Goal: Task Accomplishment & Management: Complete application form

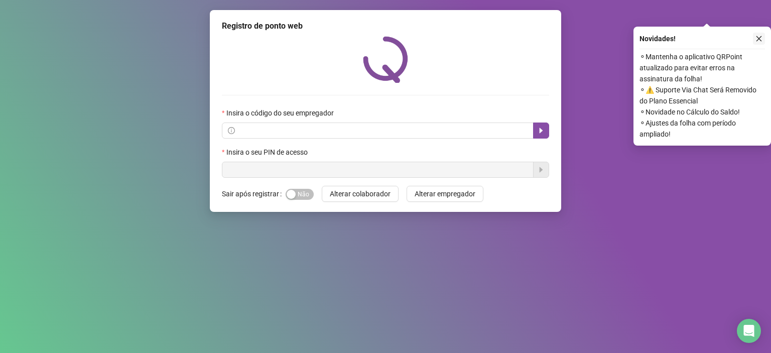
click at [757, 40] on icon "close" at bounding box center [759, 38] width 7 height 7
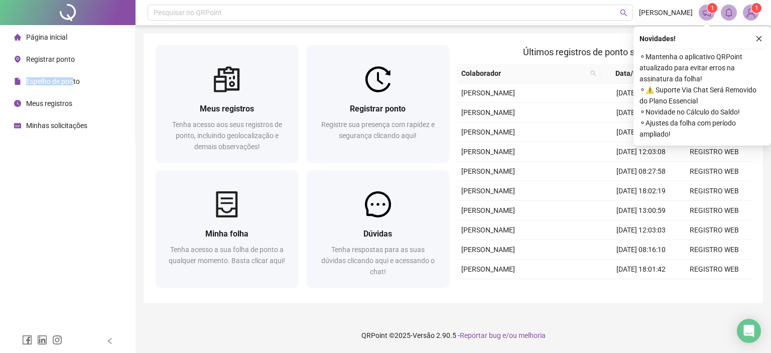
click at [72, 77] on span "Espelho de ponto" at bounding box center [53, 81] width 54 height 8
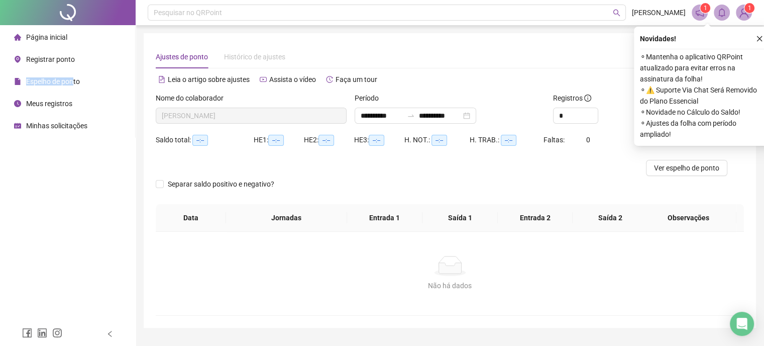
type input "**********"
click at [66, 56] on span "Registrar ponto" at bounding box center [50, 59] width 49 height 8
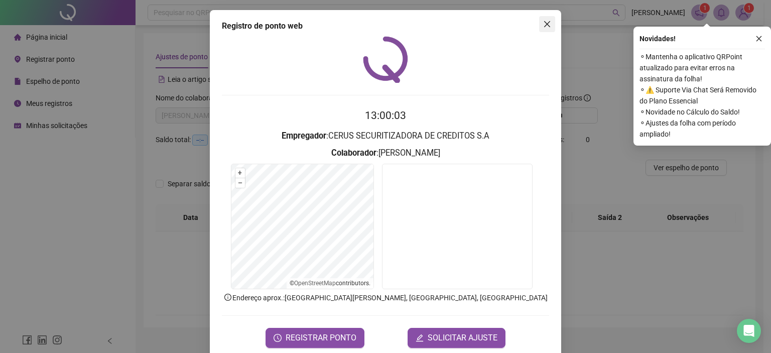
click at [543, 21] on icon "close" at bounding box center [547, 24] width 8 height 8
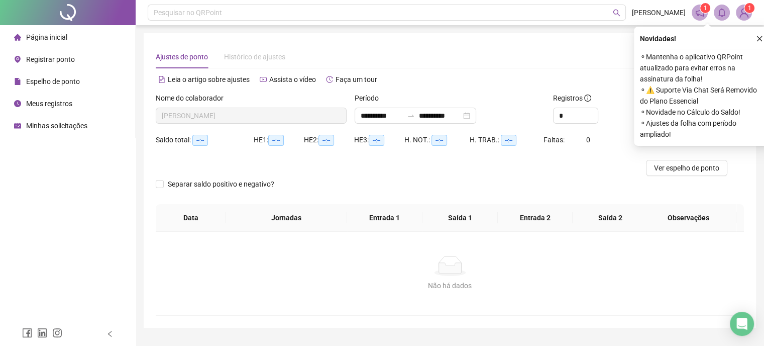
click at [60, 40] on span "Página inicial" at bounding box center [46, 37] width 41 height 8
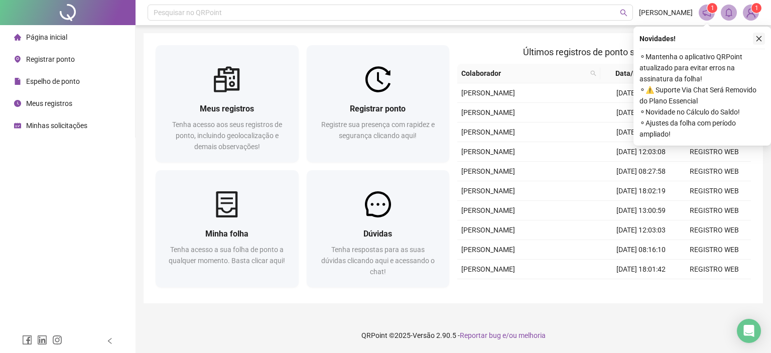
click at [762, 41] on icon "close" at bounding box center [759, 38] width 7 height 7
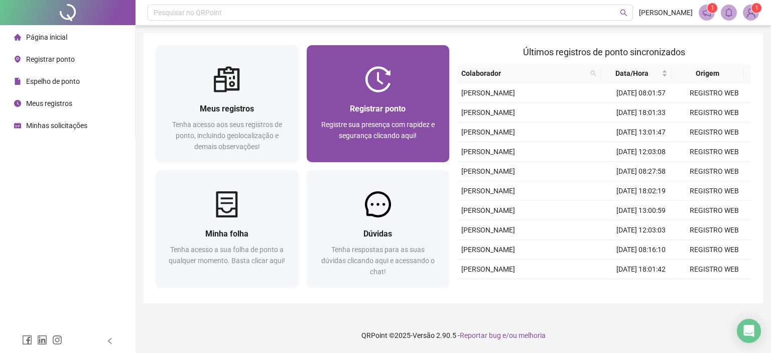
click at [377, 81] on img at bounding box center [378, 79] width 26 height 26
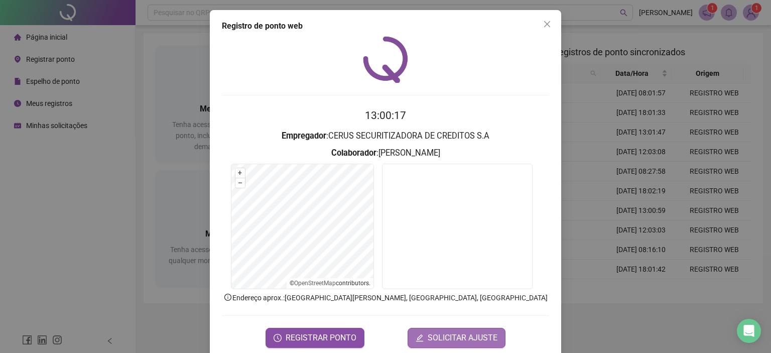
click at [448, 333] on span "SOLICITAR AJUSTE" at bounding box center [463, 338] width 70 height 12
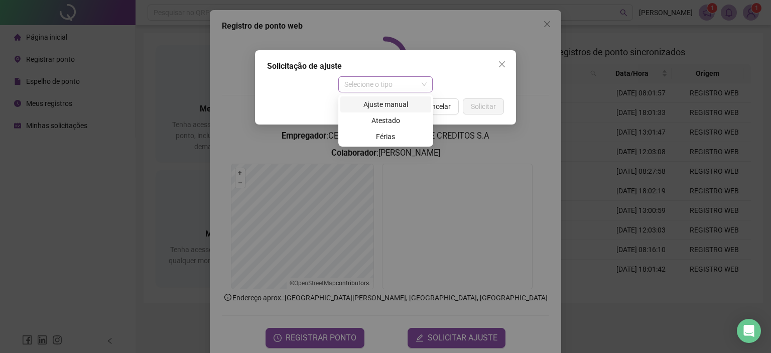
click at [421, 84] on span "Selecione o tipo" at bounding box center [386, 84] width 83 height 15
click at [398, 103] on div "Ajuste manual" at bounding box center [386, 104] width 79 height 11
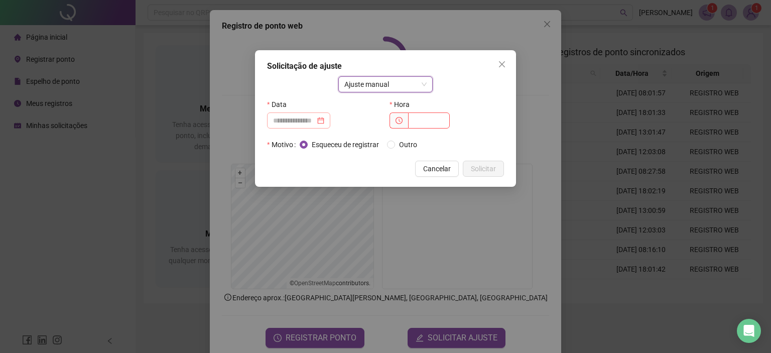
click at [324, 123] on div at bounding box center [298, 120] width 51 height 11
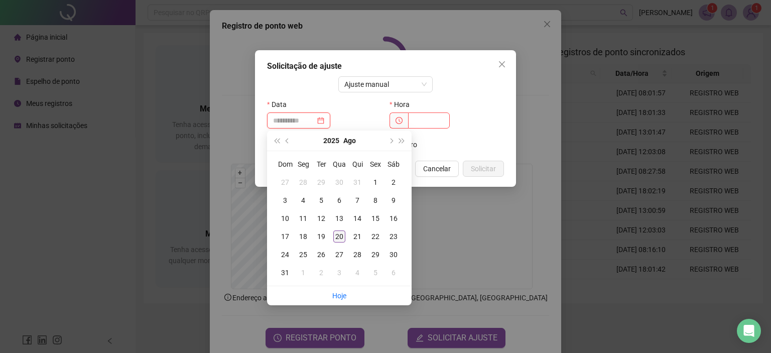
type input "**********"
click at [336, 239] on div "20" at bounding box center [339, 237] width 12 height 12
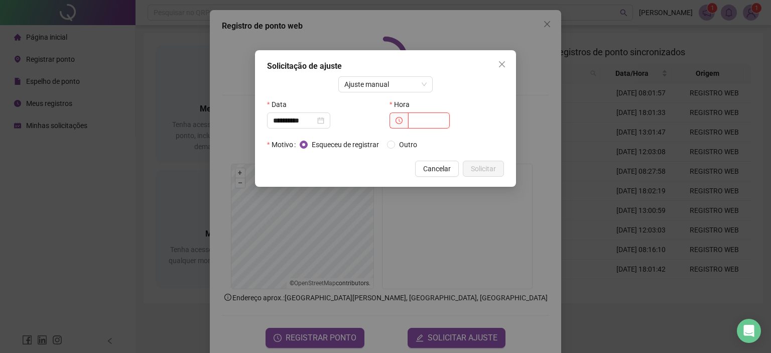
drag, startPoint x: 419, startPoint y: 126, endPoint x: 429, endPoint y: 123, distance: 11.0
click at [418, 126] on input "text" at bounding box center [429, 121] width 42 height 16
type input "*****"
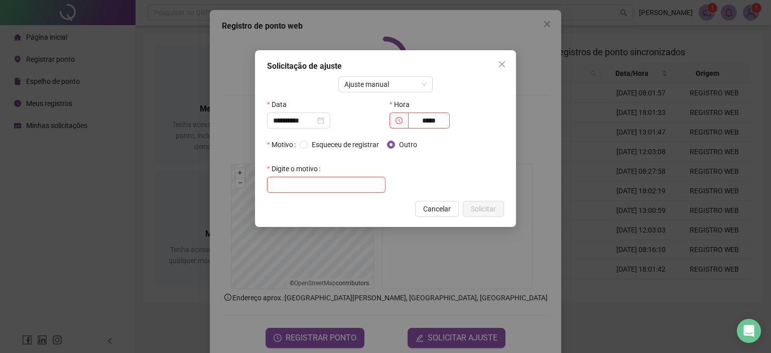
click at [350, 186] on input "text" at bounding box center [326, 185] width 119 height 16
type input "*"
type input "**********"
click at [498, 210] on button "Solicitar" at bounding box center [483, 209] width 41 height 16
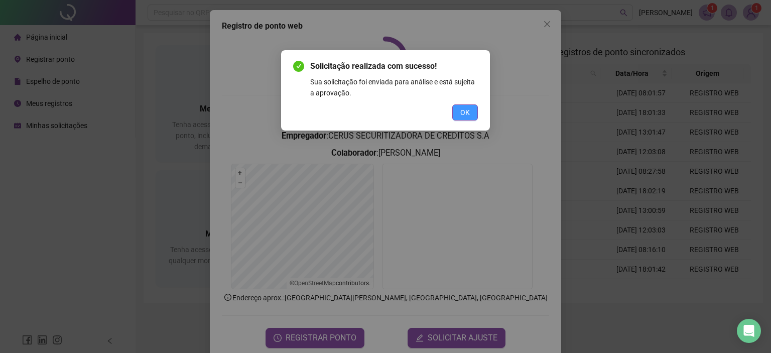
click at [472, 116] on button "OK" at bounding box center [466, 112] width 26 height 16
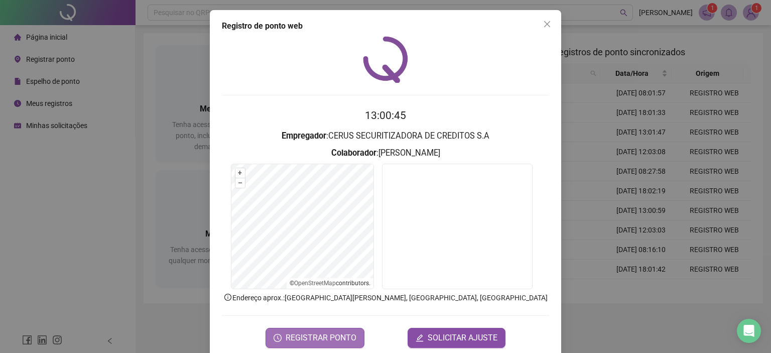
click at [304, 335] on span "REGISTRAR PONTO" at bounding box center [321, 338] width 71 height 12
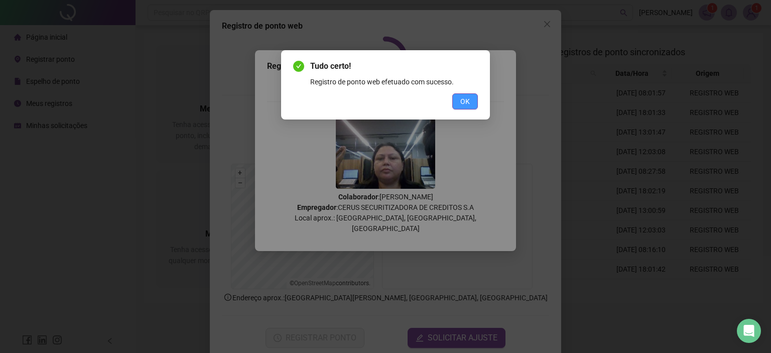
click at [466, 100] on span "OK" at bounding box center [466, 101] width 10 height 11
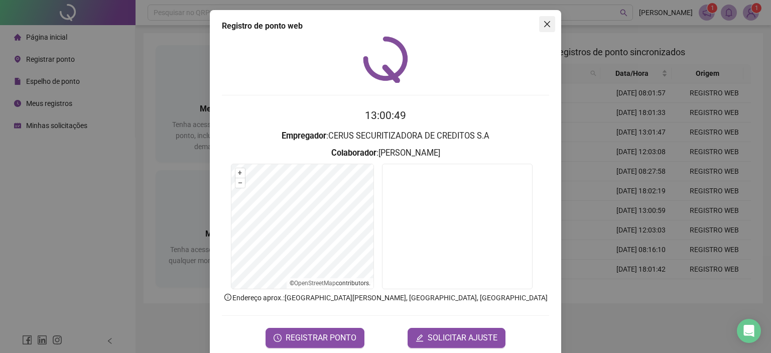
click at [546, 24] on icon "close" at bounding box center [547, 24] width 8 height 8
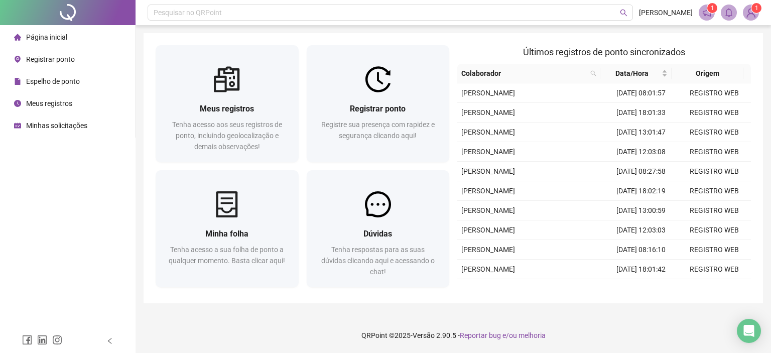
click at [62, 124] on span "Minhas solicitações" at bounding box center [56, 126] width 61 height 8
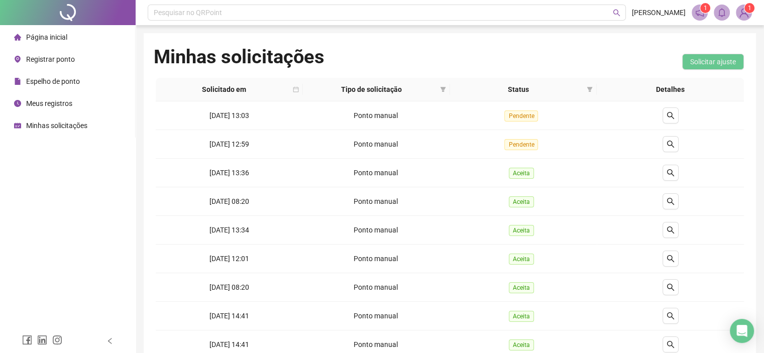
click at [48, 38] on span "Página inicial" at bounding box center [46, 37] width 41 height 8
